Goal: Transaction & Acquisition: Purchase product/service

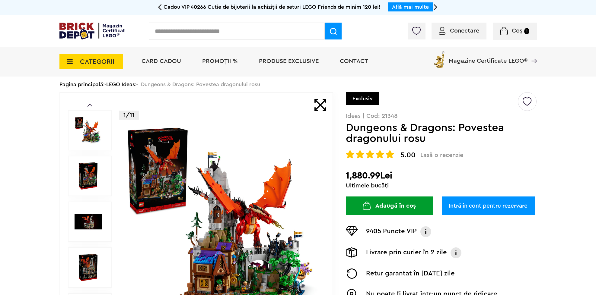
click at [396, 200] on button "Adaugă în coș" at bounding box center [389, 206] width 87 height 19
click at [510, 30] on span "Coș 1" at bounding box center [514, 31] width 29 height 6
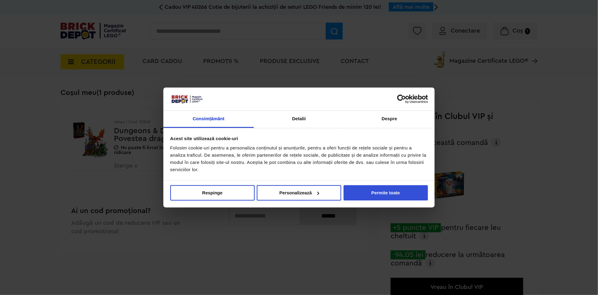
click at [377, 189] on button "Permite toate" at bounding box center [386, 192] width 84 height 15
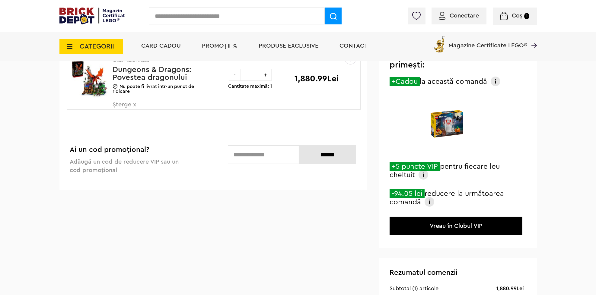
scroll to position [48, 0]
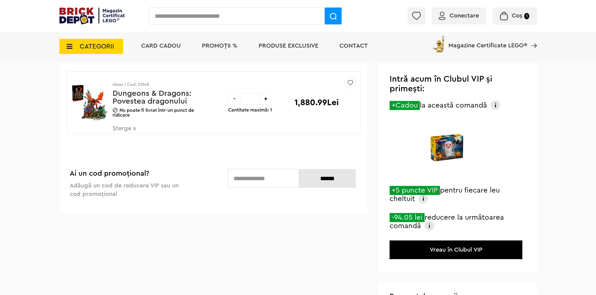
click at [447, 148] on img at bounding box center [447, 147] width 46 height 57
click at [496, 105] on img at bounding box center [495, 105] width 10 height 10
click at [411, 122] on div at bounding box center [446, 149] width 115 height 59
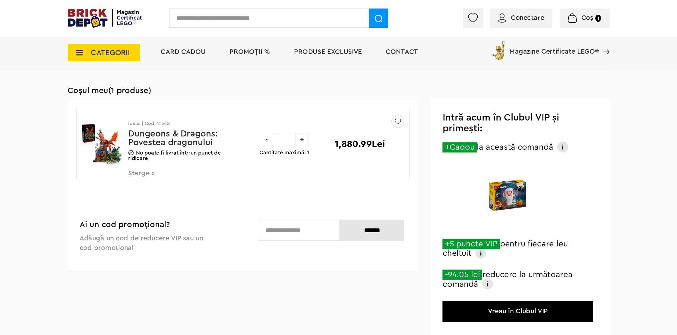
scroll to position [0, 0]
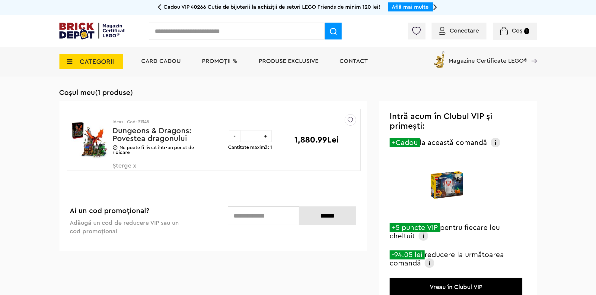
click at [160, 7] on icon at bounding box center [160, 7] width 4 height 11
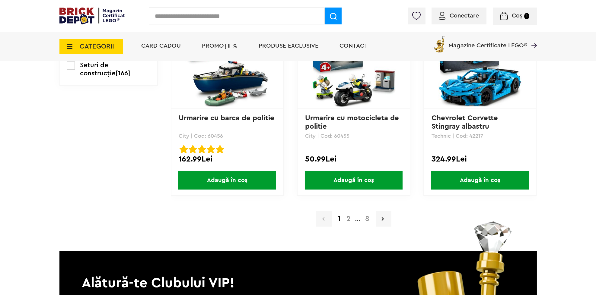
scroll to position [1255, 0]
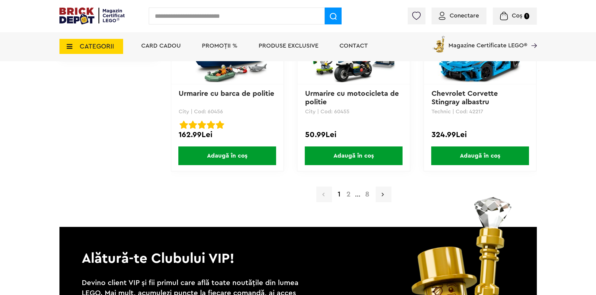
click at [383, 192] on icon at bounding box center [383, 195] width 2 height 6
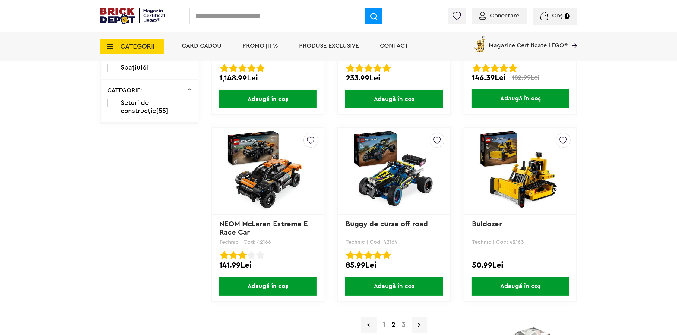
scroll to position [1234, 0]
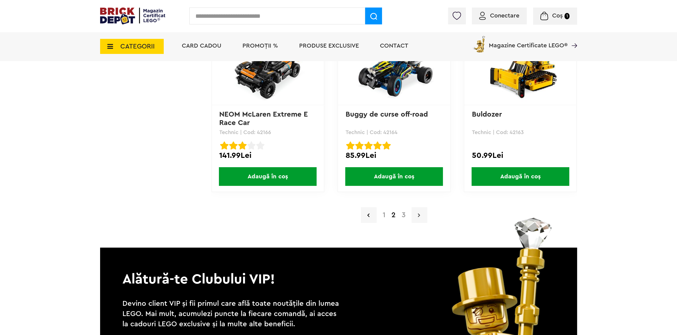
click at [419, 214] on icon at bounding box center [419, 215] width 2 height 6
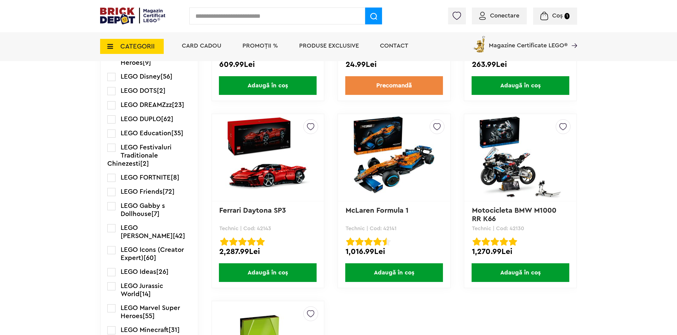
scroll to position [548, 0]
